Goal: Task Accomplishment & Management: Use online tool/utility

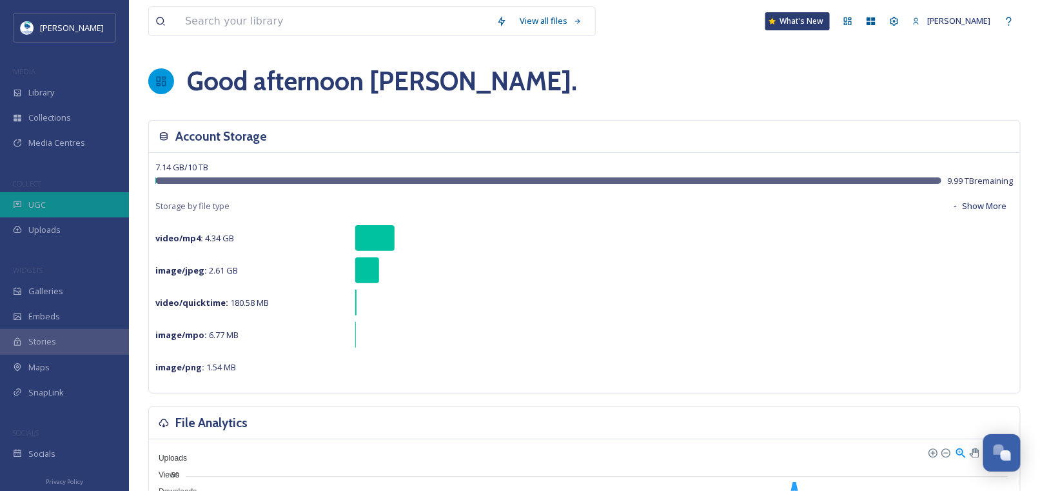
click at [34, 203] on span "UGC" at bounding box center [36, 205] width 17 height 12
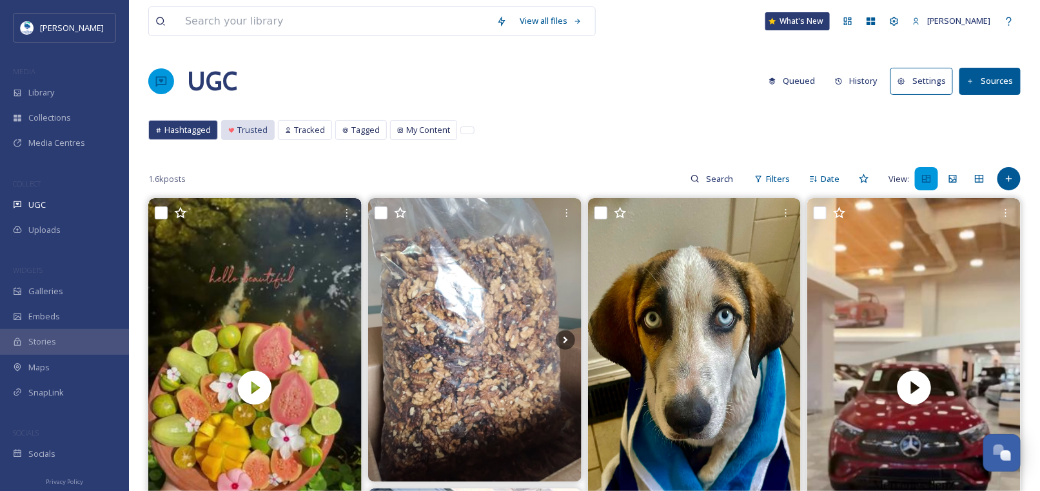
click at [250, 130] on span "Trusted" at bounding box center [252, 130] width 30 height 12
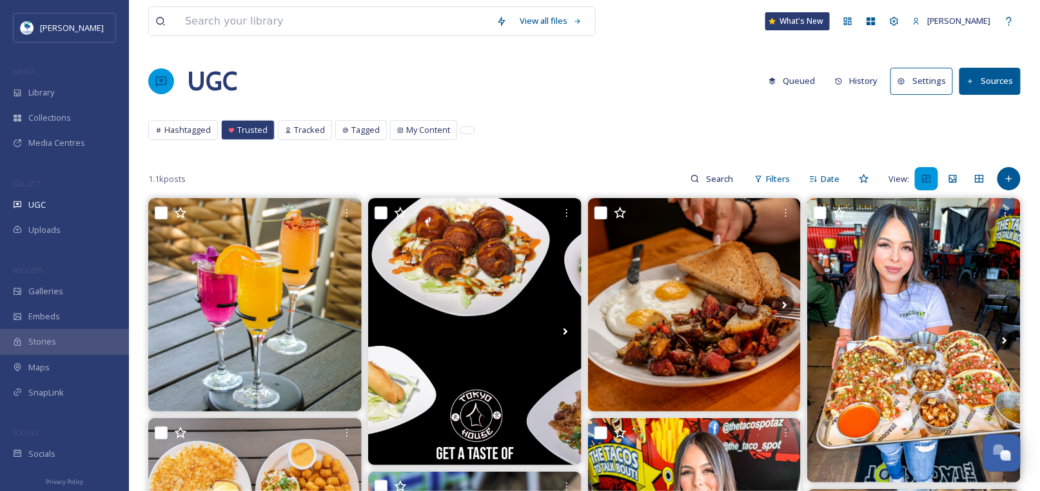
click at [978, 78] on button "Sources" at bounding box center [989, 81] width 61 height 26
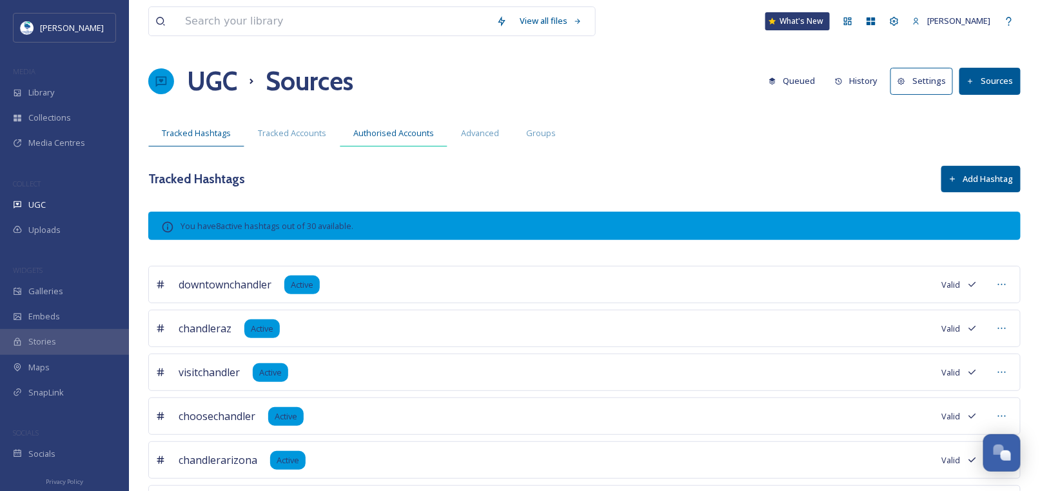
click at [400, 130] on span "Authorised Accounts" at bounding box center [393, 133] width 81 height 12
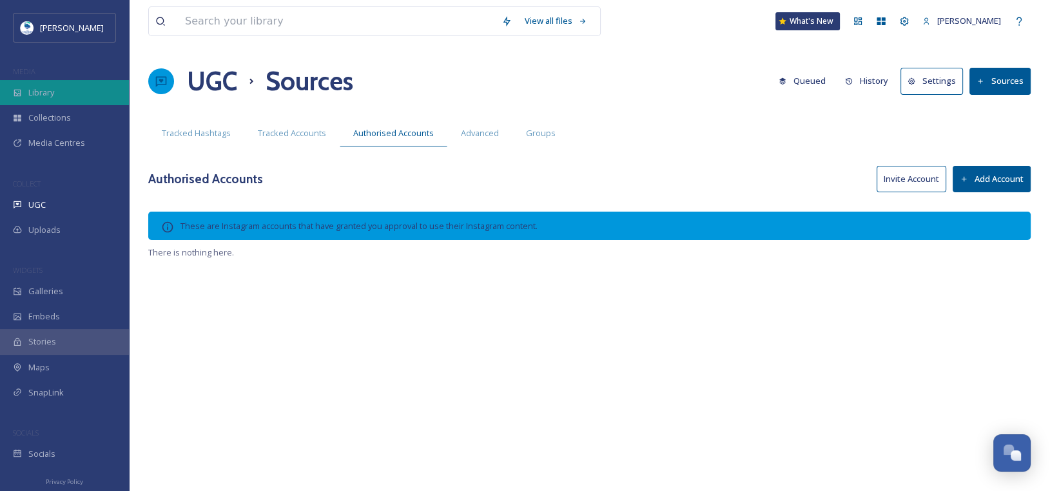
click at [29, 94] on span "Library" at bounding box center [41, 92] width 26 height 12
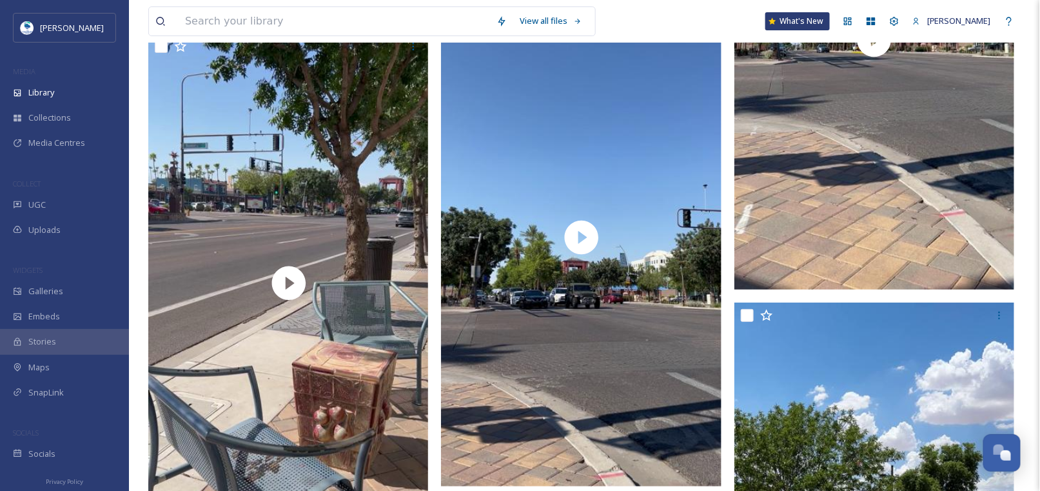
scroll to position [1998, 0]
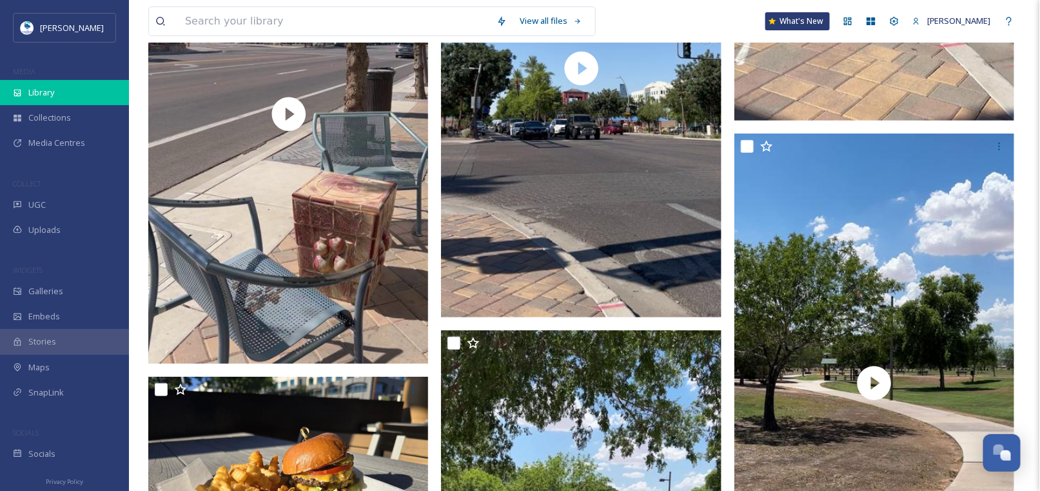
click at [26, 86] on div "Library" at bounding box center [64, 92] width 129 height 25
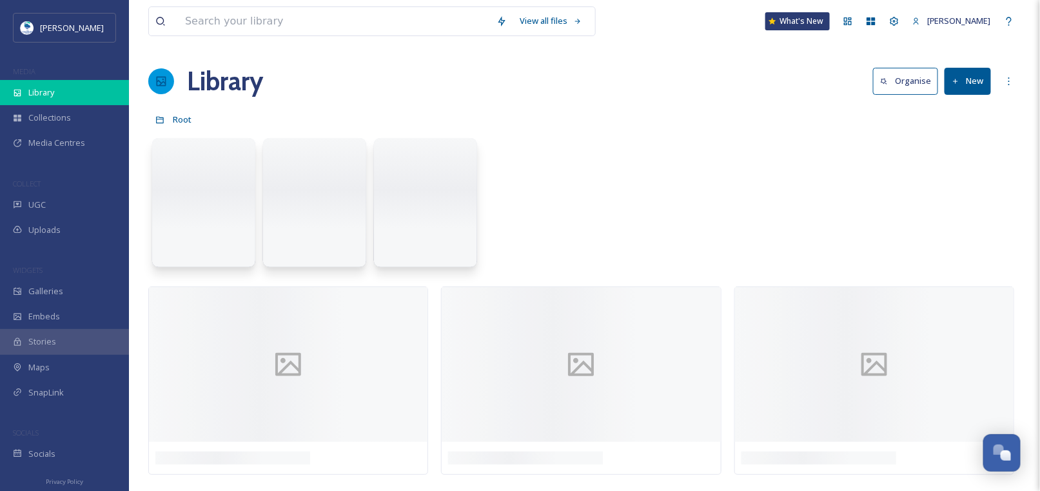
scroll to position [0, 0]
